Goal: Task Accomplishment & Management: Use online tool/utility

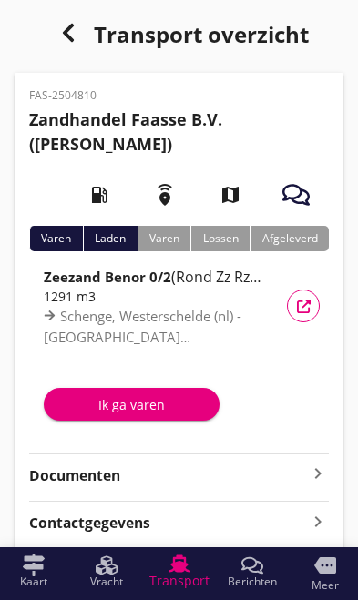
click at [117, 402] on div "Ik ga varen" at bounding box center [131, 404] width 147 height 19
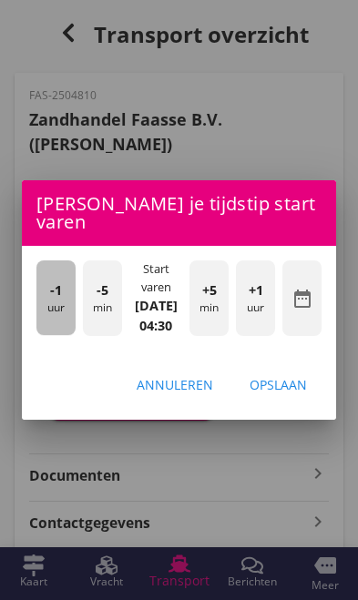
click at [46, 301] on div "-1 uur" at bounding box center [55, 297] width 39 height 75
click at [48, 287] on div "-1 uur" at bounding box center [55, 297] width 39 height 75
click at [52, 280] on span "-1" at bounding box center [56, 290] width 12 height 20
click at [55, 280] on span "-1" at bounding box center [56, 290] width 12 height 20
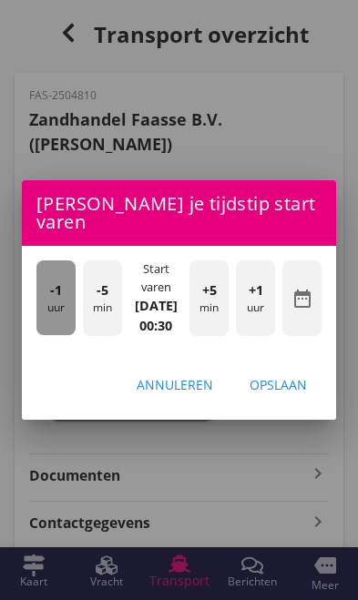
click at [50, 280] on span "-1" at bounding box center [56, 290] width 12 height 20
click at [49, 280] on div "-1 uur" at bounding box center [55, 297] width 39 height 75
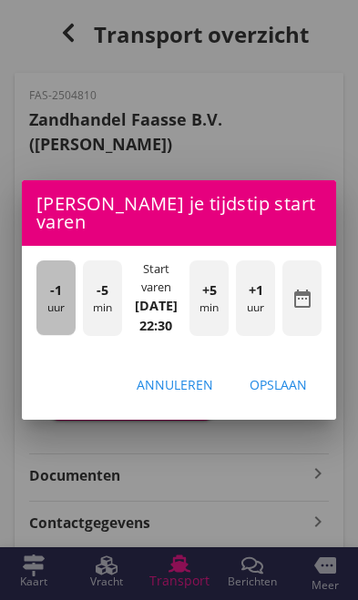
click at [46, 279] on div "-1 uur" at bounding box center [55, 297] width 39 height 75
click at [54, 280] on span "-1" at bounding box center [56, 290] width 12 height 20
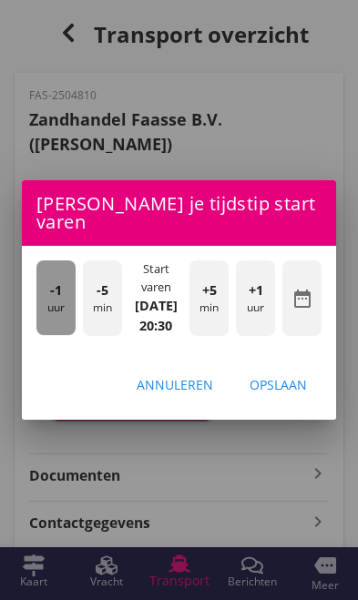
click at [53, 282] on span "-1" at bounding box center [56, 290] width 12 height 20
click at [53, 281] on span "-1" at bounding box center [56, 290] width 12 height 20
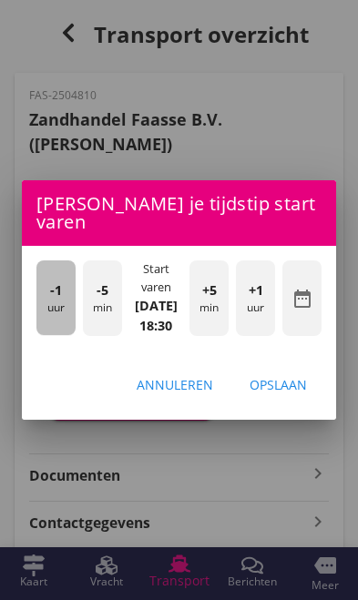
click at [47, 279] on div "-1 uur" at bounding box center [55, 297] width 39 height 75
click at [49, 279] on div "-1 uur" at bounding box center [55, 297] width 39 height 75
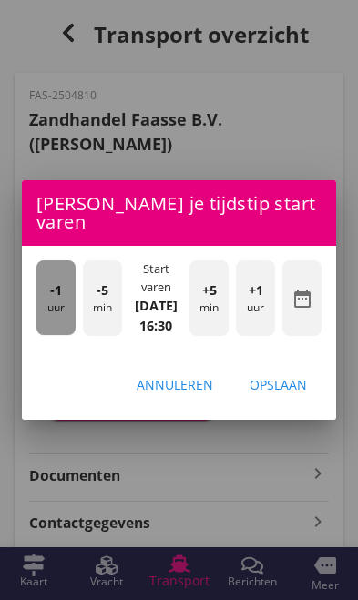
click at [46, 279] on div "-1 uur" at bounding box center [55, 297] width 39 height 75
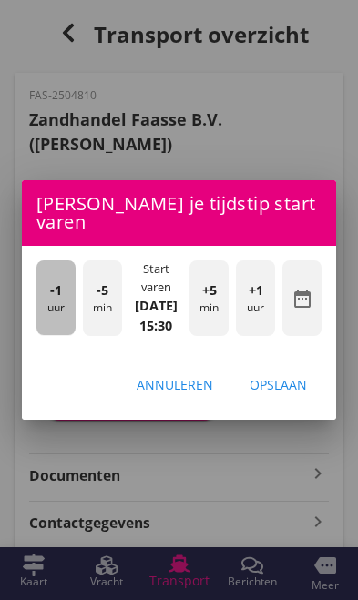
click at [51, 289] on span "-1" at bounding box center [56, 290] width 12 height 20
click at [53, 289] on span "-1" at bounding box center [56, 290] width 12 height 20
click at [54, 287] on span "-1" at bounding box center [56, 290] width 12 height 20
click at [58, 294] on div "-1 uur" at bounding box center [55, 297] width 39 height 75
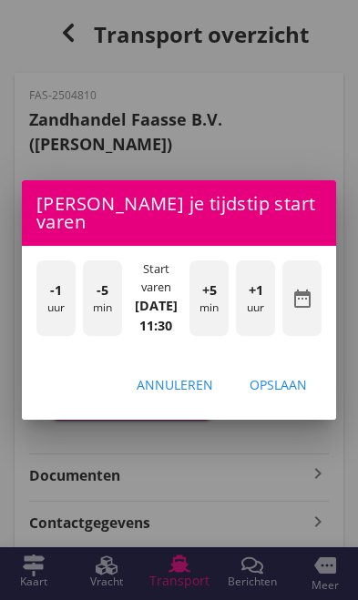
click at [95, 302] on div "-5 min" at bounding box center [102, 297] width 39 height 75
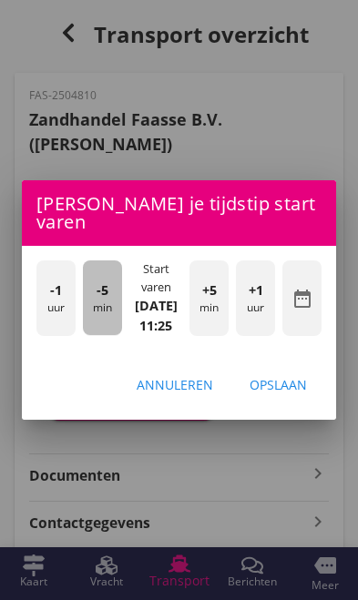
click at [95, 302] on div "-5 min" at bounding box center [102, 297] width 39 height 75
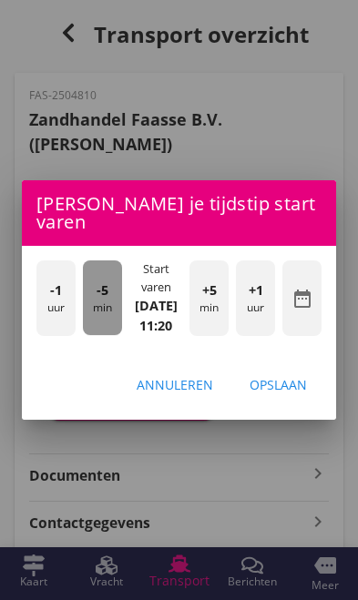
click at [86, 295] on div "-5 min" at bounding box center [102, 297] width 39 height 75
click at [84, 292] on div "-5 min" at bounding box center [102, 297] width 39 height 75
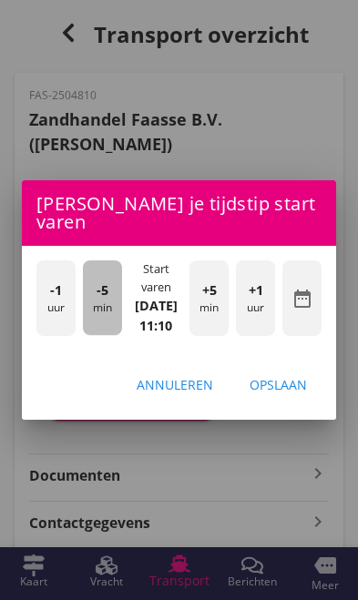
click at [86, 291] on div "-5 min" at bounding box center [102, 297] width 39 height 75
click at [86, 293] on div "-5 min" at bounding box center [102, 297] width 39 height 75
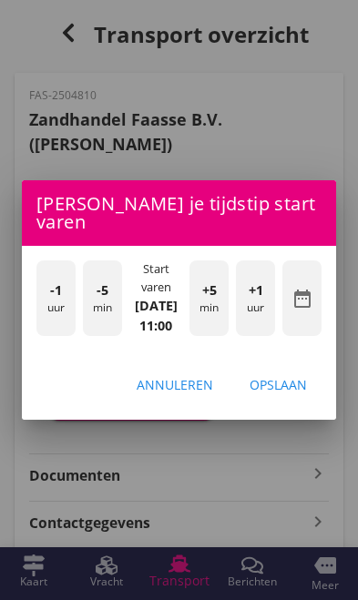
click at [297, 382] on div "Opslaan" at bounding box center [277, 384] width 57 height 19
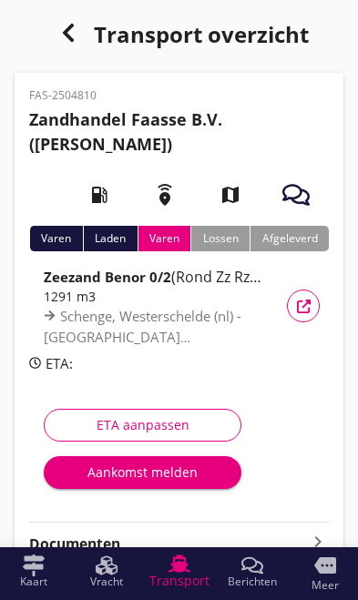
click at [110, 473] on div "Aankomst melden" at bounding box center [142, 471] width 168 height 19
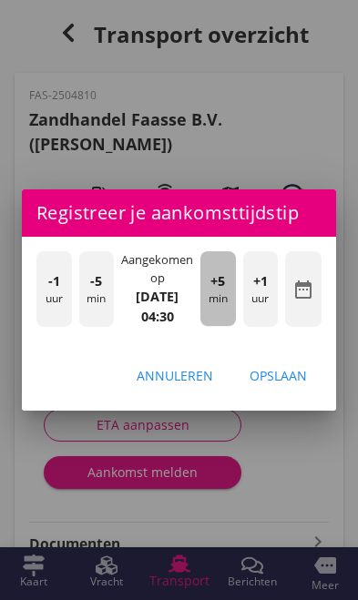
click at [222, 295] on div "+5 min" at bounding box center [218, 288] width 36 height 75
click at [212, 285] on span "+5" at bounding box center [217, 281] width 15 height 20
click at [218, 286] on span "+5" at bounding box center [217, 281] width 15 height 20
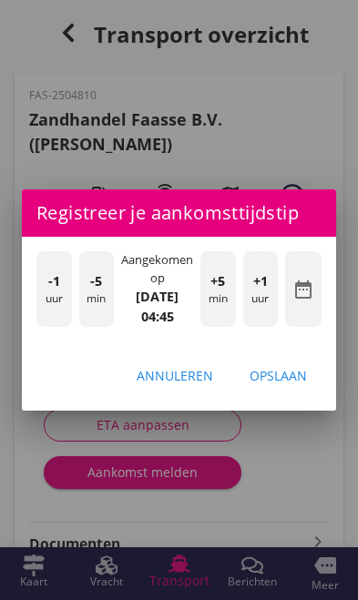
click at [228, 294] on div "+5 min" at bounding box center [218, 288] width 36 height 75
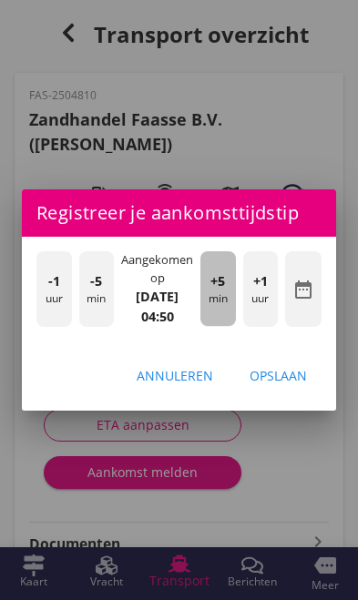
click at [228, 290] on div "+5 min" at bounding box center [218, 288] width 36 height 75
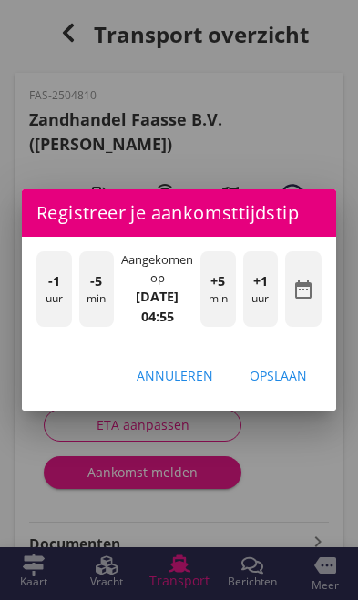
click at [292, 374] on div "Opslaan" at bounding box center [277, 375] width 57 height 19
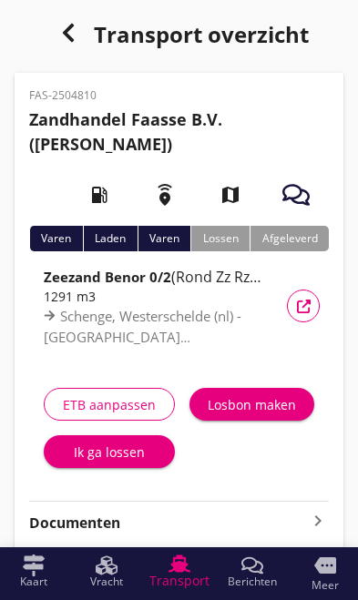
click at [96, 456] on div "Ik ga lossen" at bounding box center [109, 451] width 102 height 19
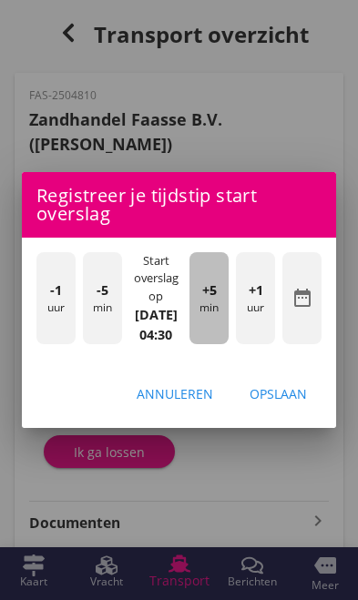
click at [217, 308] on div "+5 min" at bounding box center [208, 298] width 39 height 92
click at [218, 309] on div "+5 min" at bounding box center [208, 298] width 39 height 92
click at [211, 302] on div "+5 min" at bounding box center [208, 298] width 39 height 92
click at [216, 303] on div "+5 min" at bounding box center [208, 298] width 39 height 92
click at [219, 303] on div "+5 min" at bounding box center [208, 298] width 39 height 92
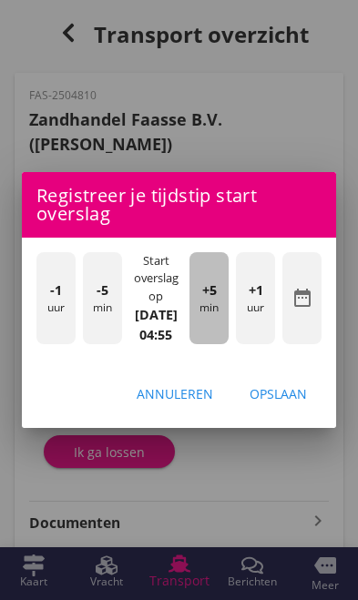
click at [218, 303] on div "+5 min" at bounding box center [208, 298] width 39 height 92
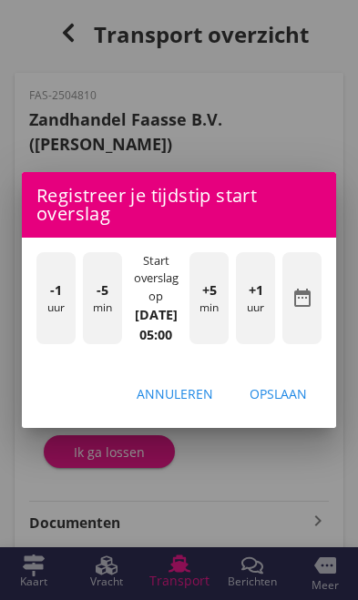
click at [212, 304] on div "+5 min" at bounding box center [208, 298] width 39 height 92
click at [298, 402] on div "Opslaan" at bounding box center [277, 393] width 57 height 19
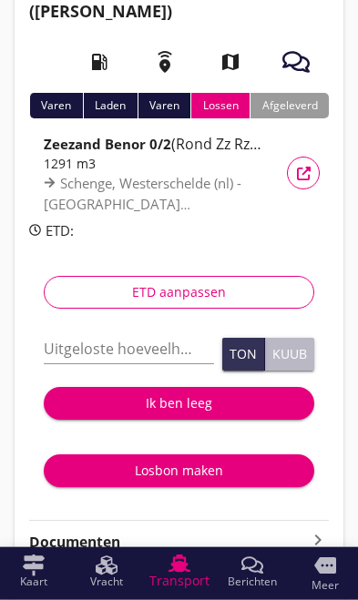
scroll to position [134, 0]
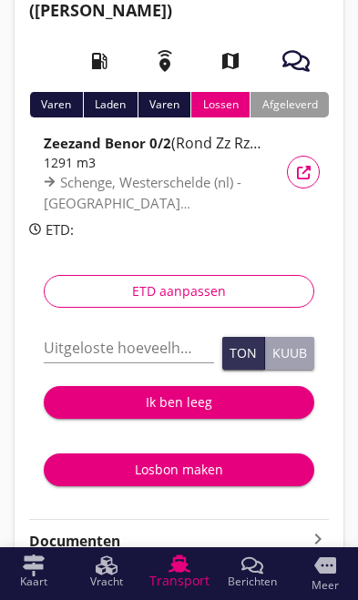
click at [110, 345] on input "Uitgeloste hoeveelheid *" at bounding box center [129, 347] width 170 height 29
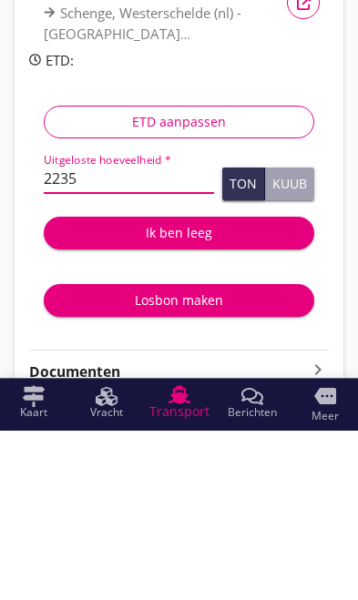
type input "2235"
click at [251, 347] on div "Ton" at bounding box center [242, 353] width 27 height 13
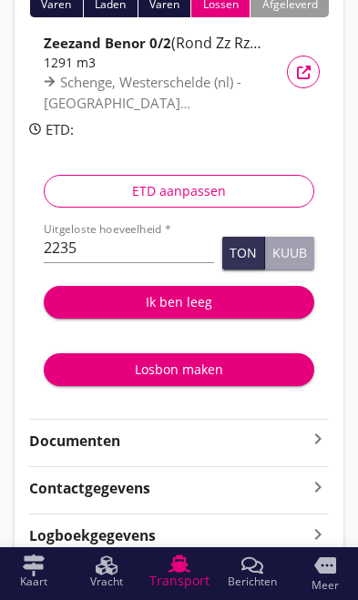
click at [210, 299] on div "Ik ben leeg" at bounding box center [178, 301] width 241 height 19
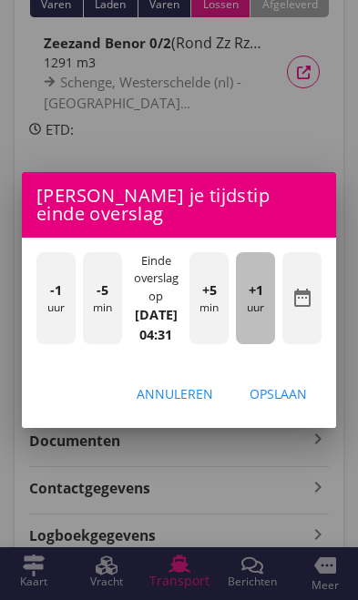
click at [267, 344] on div "+1 uur" at bounding box center [255, 298] width 39 height 92
click at [260, 344] on div "+1 uur" at bounding box center [255, 298] width 39 height 92
click at [259, 344] on div "+1 uur" at bounding box center [255, 298] width 39 height 92
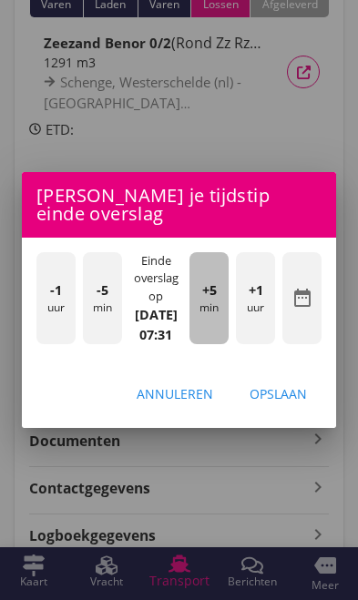
click at [218, 344] on div "+5 min" at bounding box center [208, 298] width 39 height 92
click at [222, 344] on div "+5 min" at bounding box center [208, 298] width 39 height 92
click at [215, 344] on div "+5 min" at bounding box center [208, 298] width 39 height 92
click at [221, 341] on div "+5 min" at bounding box center [208, 298] width 39 height 92
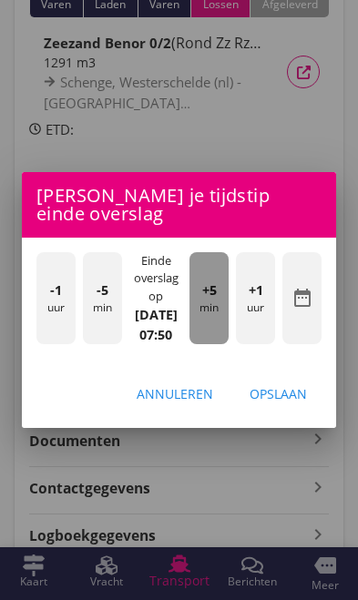
click at [221, 340] on div "+5 min" at bounding box center [208, 298] width 39 height 92
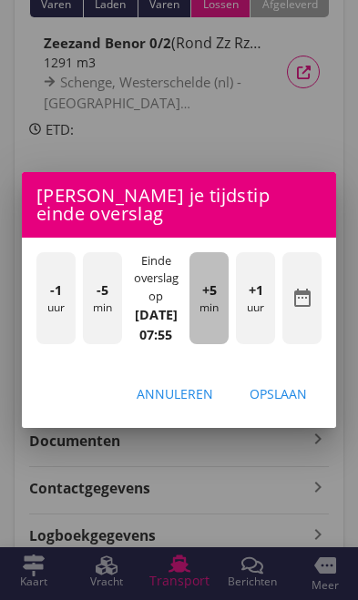
click at [222, 337] on div "+5 min" at bounding box center [208, 298] width 39 height 92
click at [223, 337] on div "+5 min" at bounding box center [208, 298] width 39 height 92
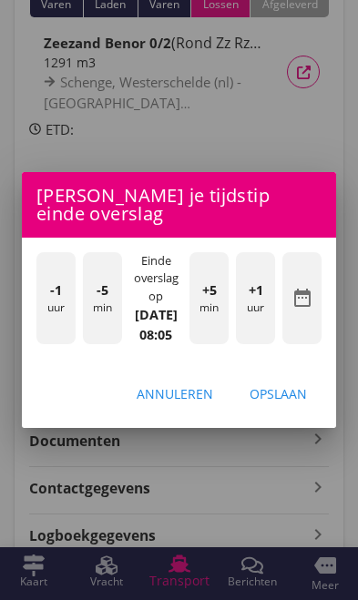
click at [296, 403] on div "Opslaan" at bounding box center [277, 393] width 57 height 19
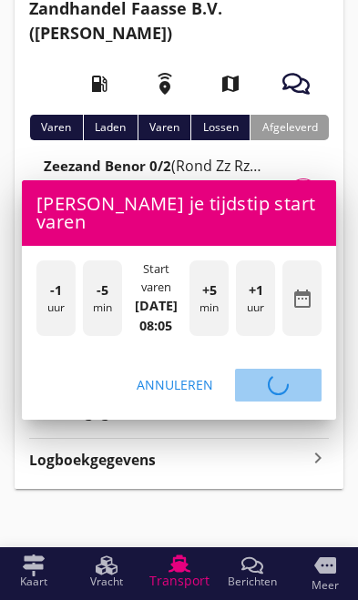
scroll to position [36, 0]
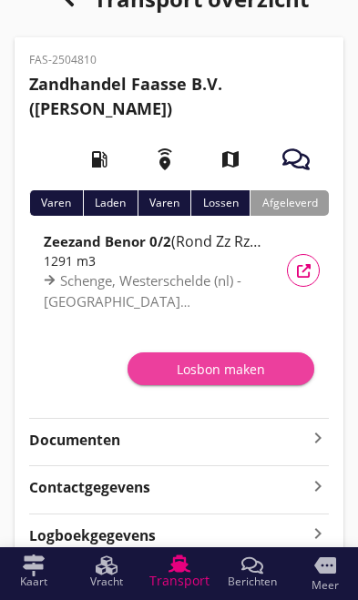
click at [241, 367] on div "Losbon maken" at bounding box center [220, 369] width 157 height 19
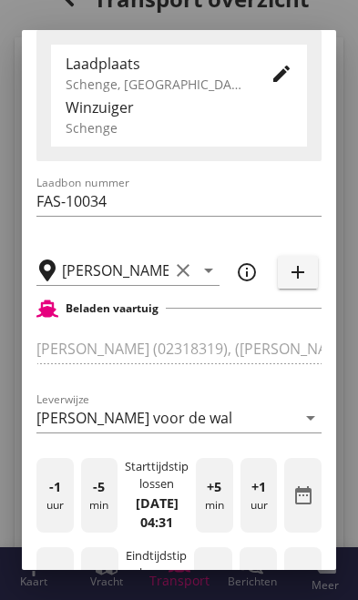
scroll to position [331, 0]
